Goal: Transaction & Acquisition: Purchase product/service

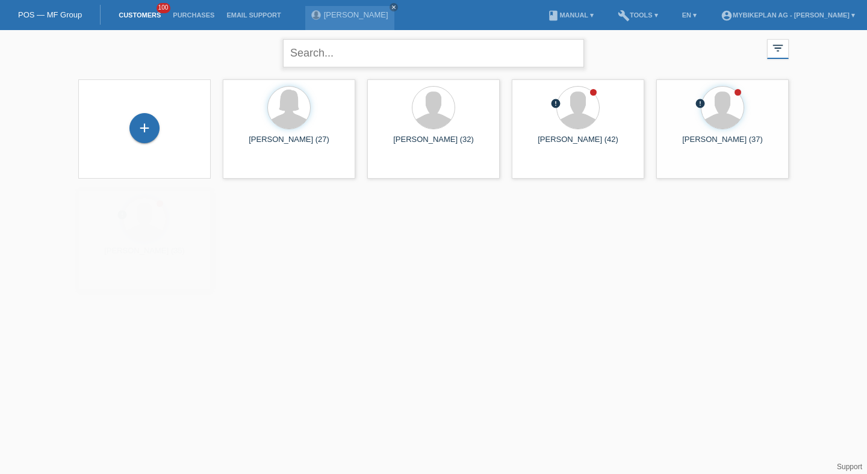
click at [368, 54] on input "text" at bounding box center [433, 53] width 301 height 28
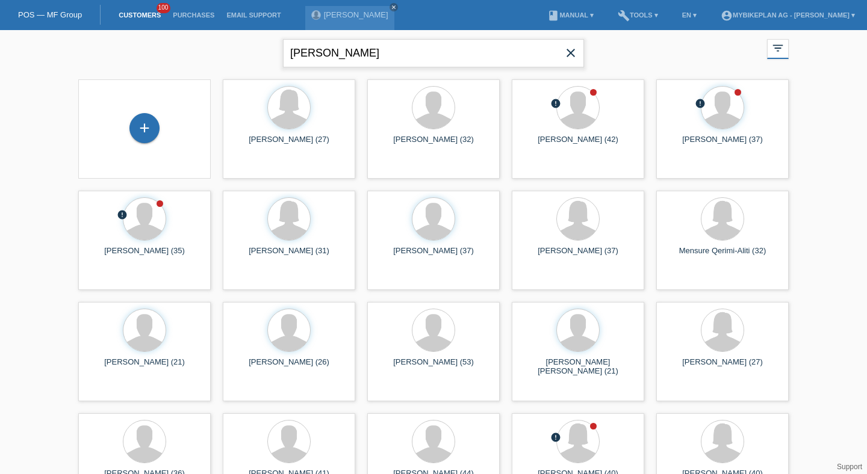
type input "philippe"
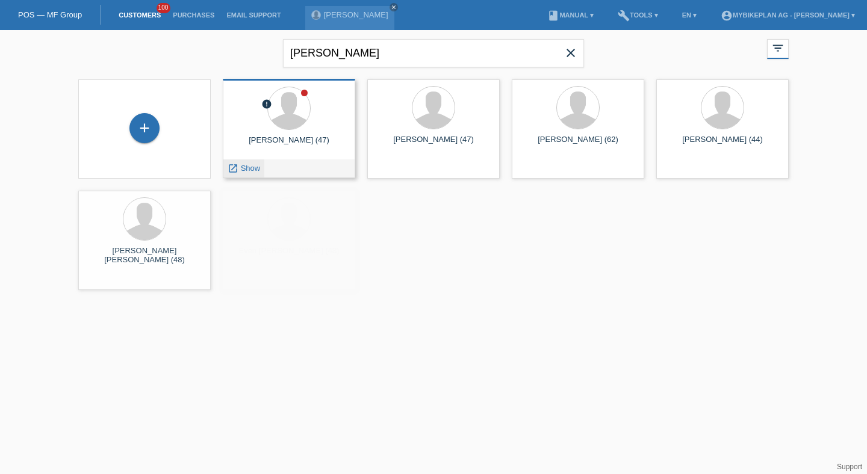
click at [237, 176] on div "launch Show" at bounding box center [243, 168] width 41 height 18
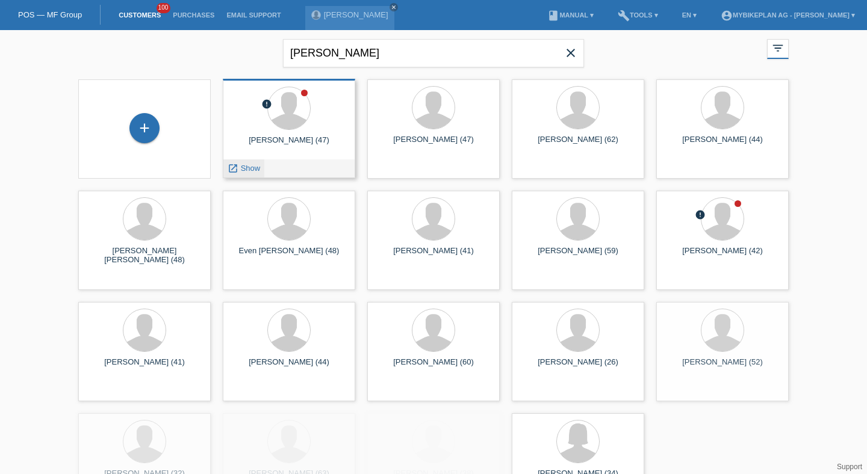
click at [240, 173] on div "launch Show" at bounding box center [243, 168] width 41 height 18
click at [245, 172] on span "Show" at bounding box center [251, 168] width 20 height 9
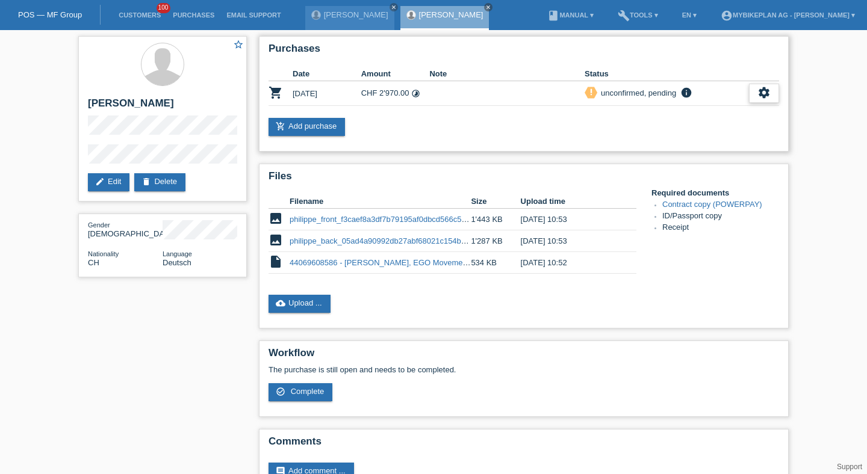
click at [770, 90] on icon "settings" at bounding box center [763, 92] width 13 height 13
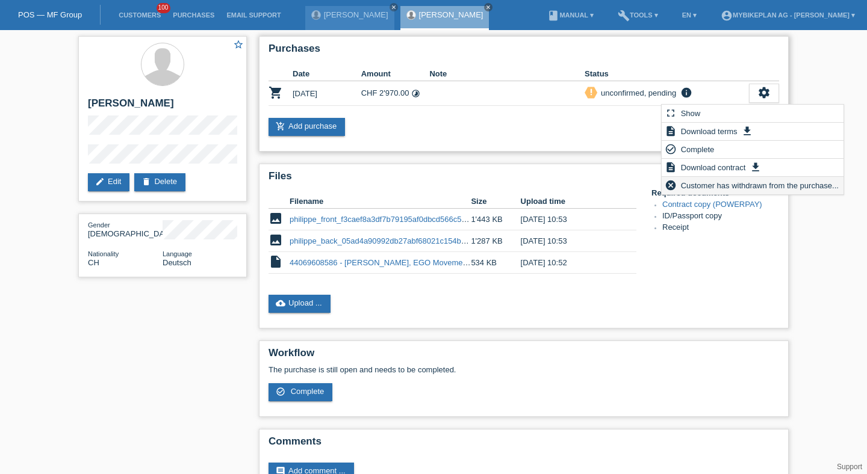
click at [702, 187] on span "Customer has withdrawn from the purchase..." at bounding box center [759, 185] width 161 height 14
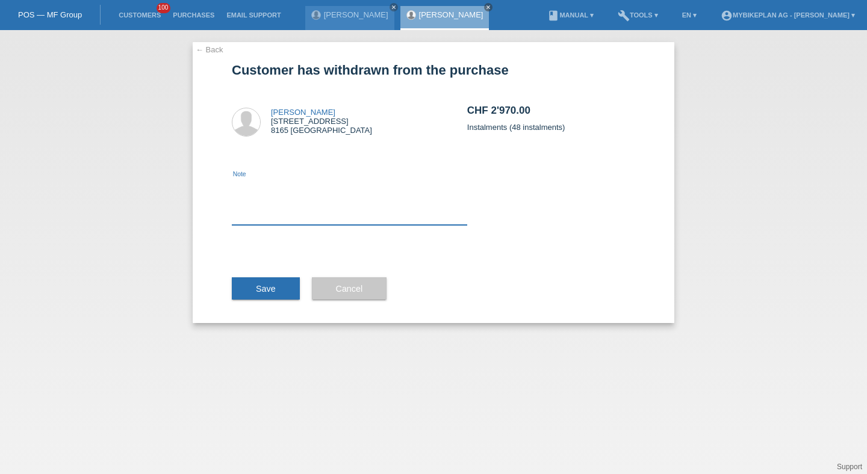
click at [331, 212] on textarea at bounding box center [349, 202] width 235 height 46
type textarea "Different Amount"
click at [268, 279] on button "Save" at bounding box center [266, 288] width 68 height 23
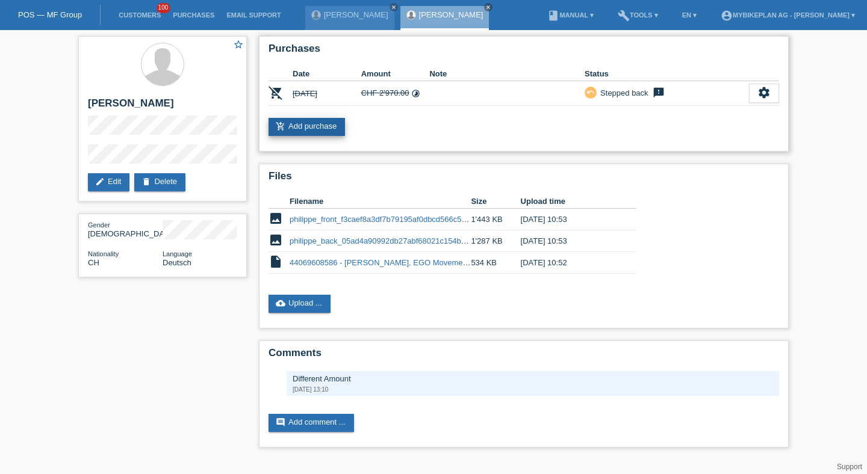
click at [314, 128] on link "add_shopping_cart Add purchase" at bounding box center [306, 127] width 76 height 18
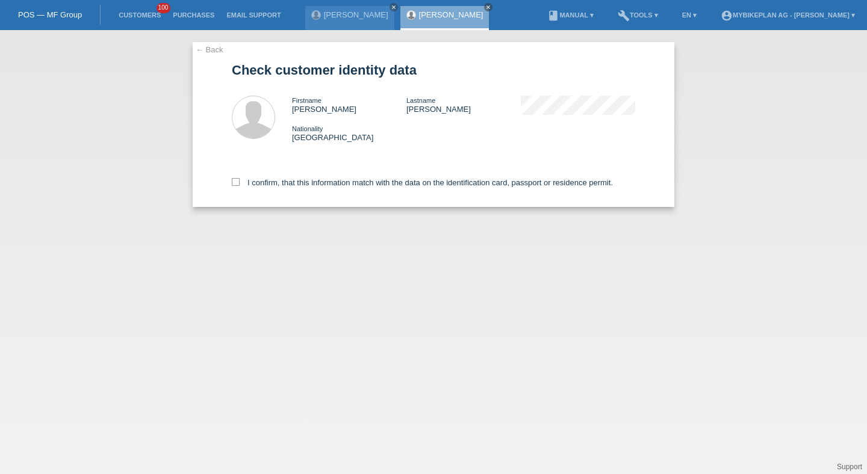
click at [365, 176] on div "I confirm, that this information match with the data on the identification card…" at bounding box center [433, 180] width 403 height 53
click at [361, 185] on label "I confirm, that this information match with the data on the identification card…" at bounding box center [422, 182] width 381 height 9
click at [240, 185] on input "I confirm, that this information match with the data on the identification card…" at bounding box center [236, 182] width 8 height 8
checkbox input "true"
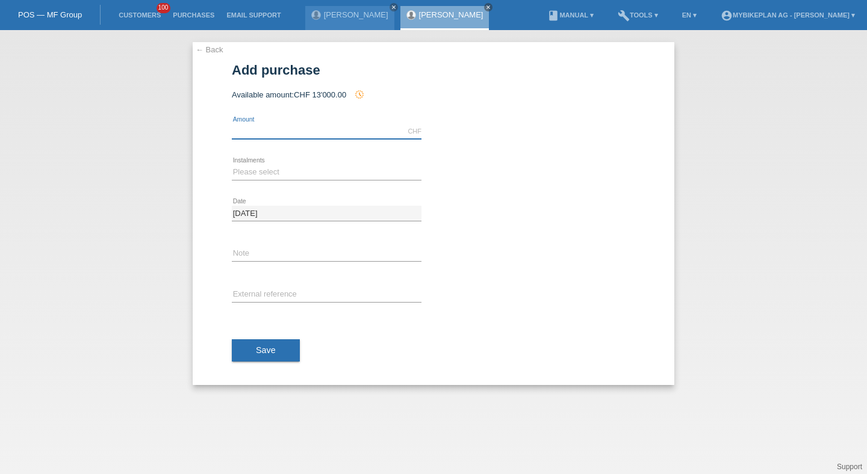
click at [286, 132] on input "text" at bounding box center [327, 131] width 190 height 15
type input "2671.00"
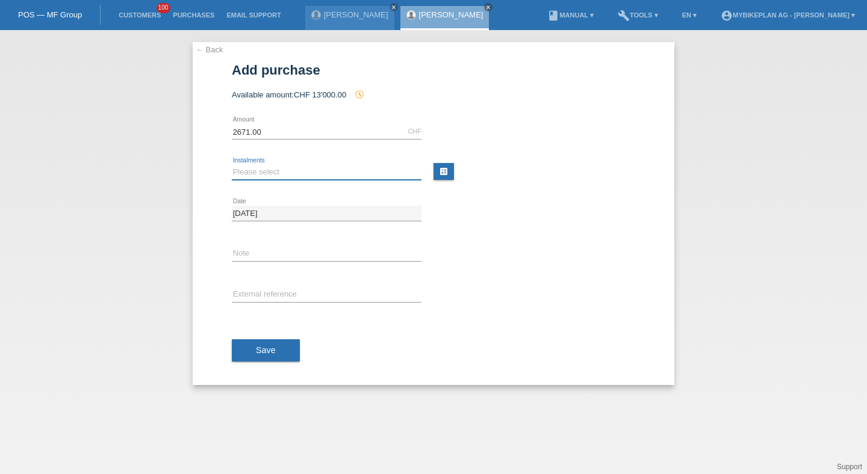
click at [288, 173] on select "Please select 6 instalments 12 instalments 18 instalments 24 instalments 36 ins…" at bounding box center [327, 172] width 190 height 14
select select "488"
click at [232, 165] on select "Please select 6 instalments 12 instalments 18 instalments 24 instalments 36 ins…" at bounding box center [327, 172] width 190 height 14
click at [273, 294] on input "text" at bounding box center [327, 295] width 190 height 15
paste input "45116538636"
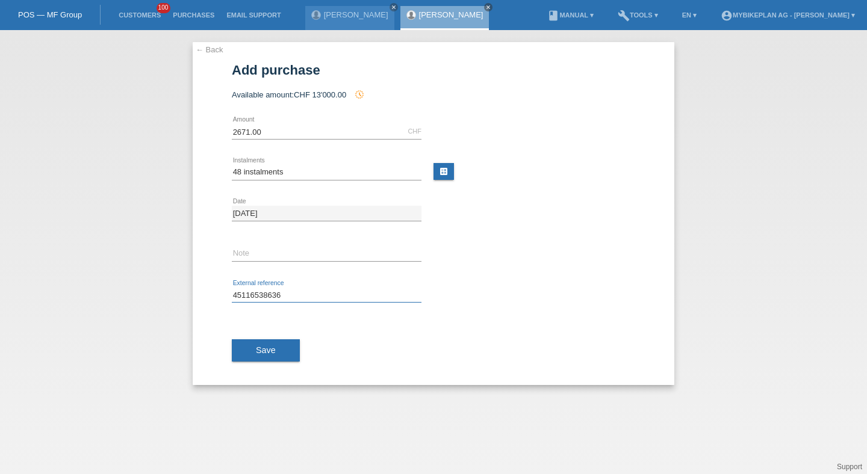
type input "45116538636"
click at [271, 345] on button "Save" at bounding box center [266, 350] width 68 height 23
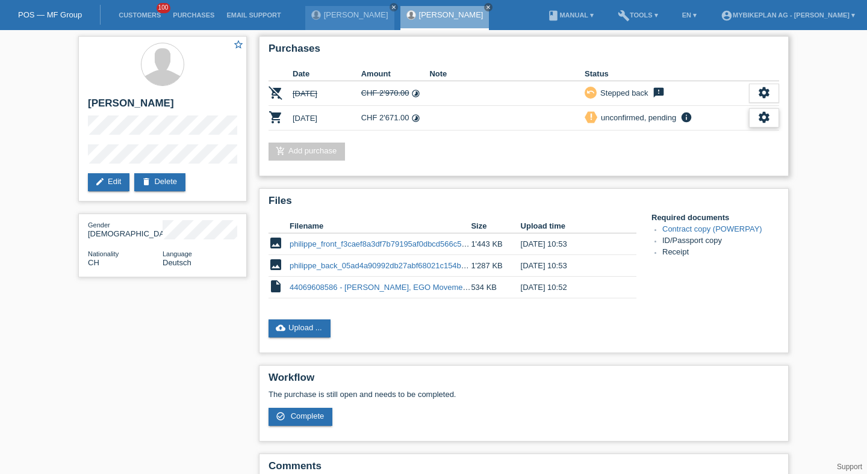
click at [766, 114] on icon "settings" at bounding box center [763, 117] width 13 height 13
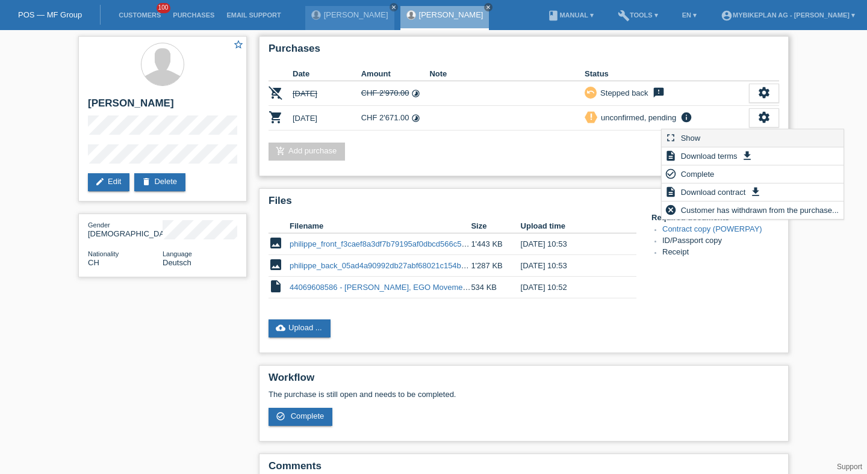
click at [721, 138] on div "fullscreen Show" at bounding box center [752, 138] width 182 height 18
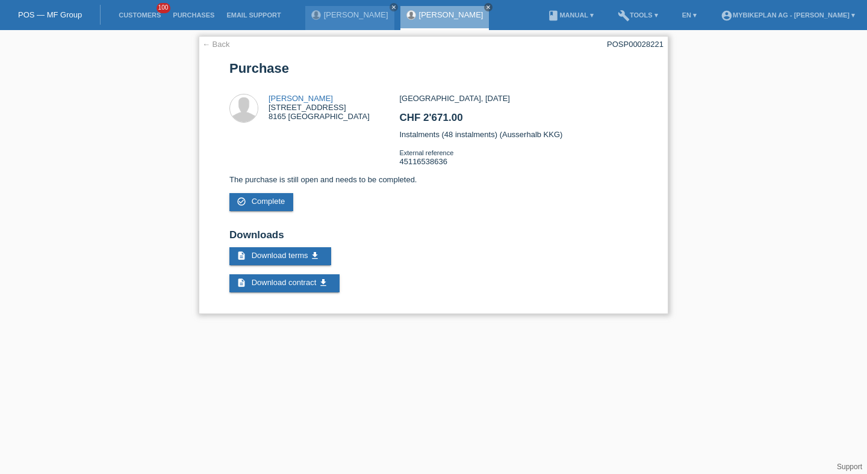
click at [619, 47] on div "POSP00028221" at bounding box center [635, 44] width 57 height 9
copy div "POSP00028221"
click at [126, 14] on link "Customers" at bounding box center [140, 14] width 54 height 7
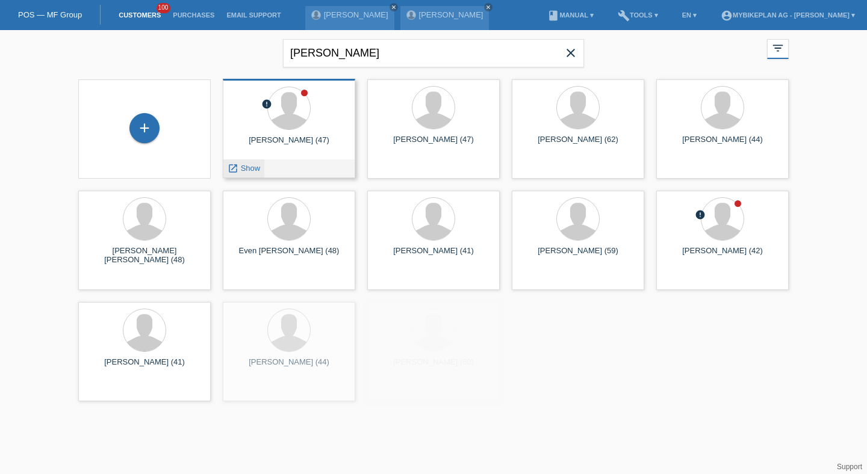
click at [253, 162] on div "launch Show" at bounding box center [243, 168] width 41 height 18
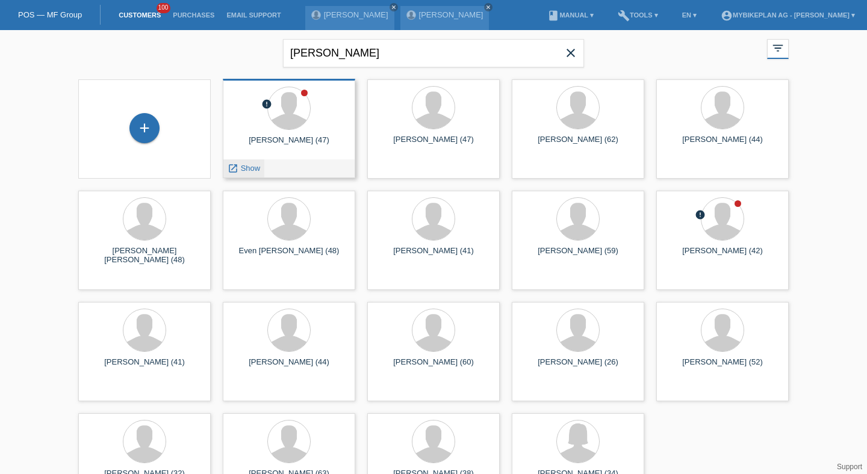
click at [253, 168] on span "Show" at bounding box center [251, 168] width 20 height 9
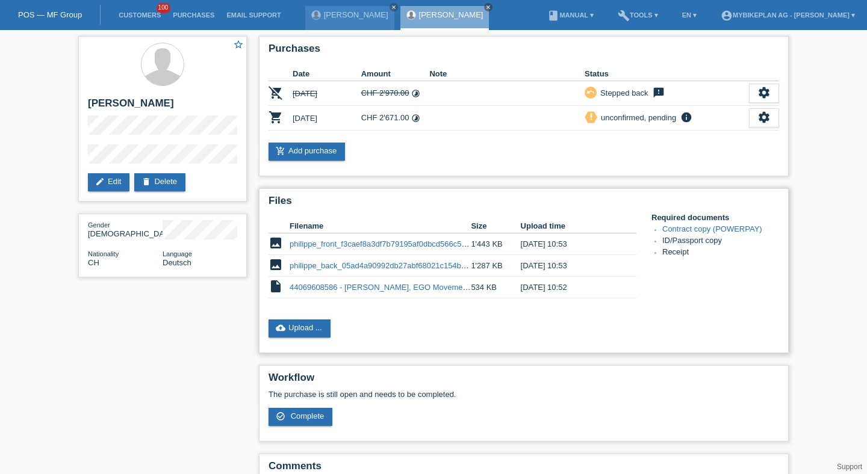
click at [370, 291] on link "44069608586 - [PERSON_NAME], EGO Movement Pixii.pdf" at bounding box center [393, 287] width 209 height 9
click at [324, 329] on link "cloud_upload Upload ..." at bounding box center [299, 329] width 62 height 18
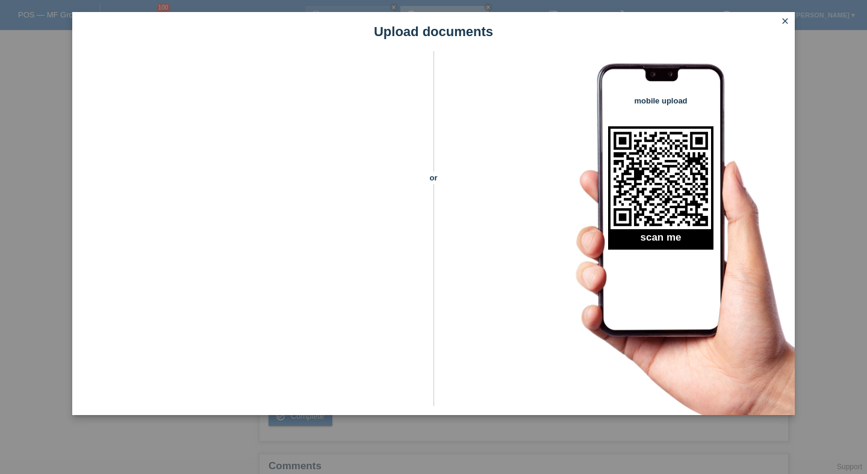
click at [784, 25] on icon "close" at bounding box center [785, 21] width 10 height 10
